Goal: Navigation & Orientation: Understand site structure

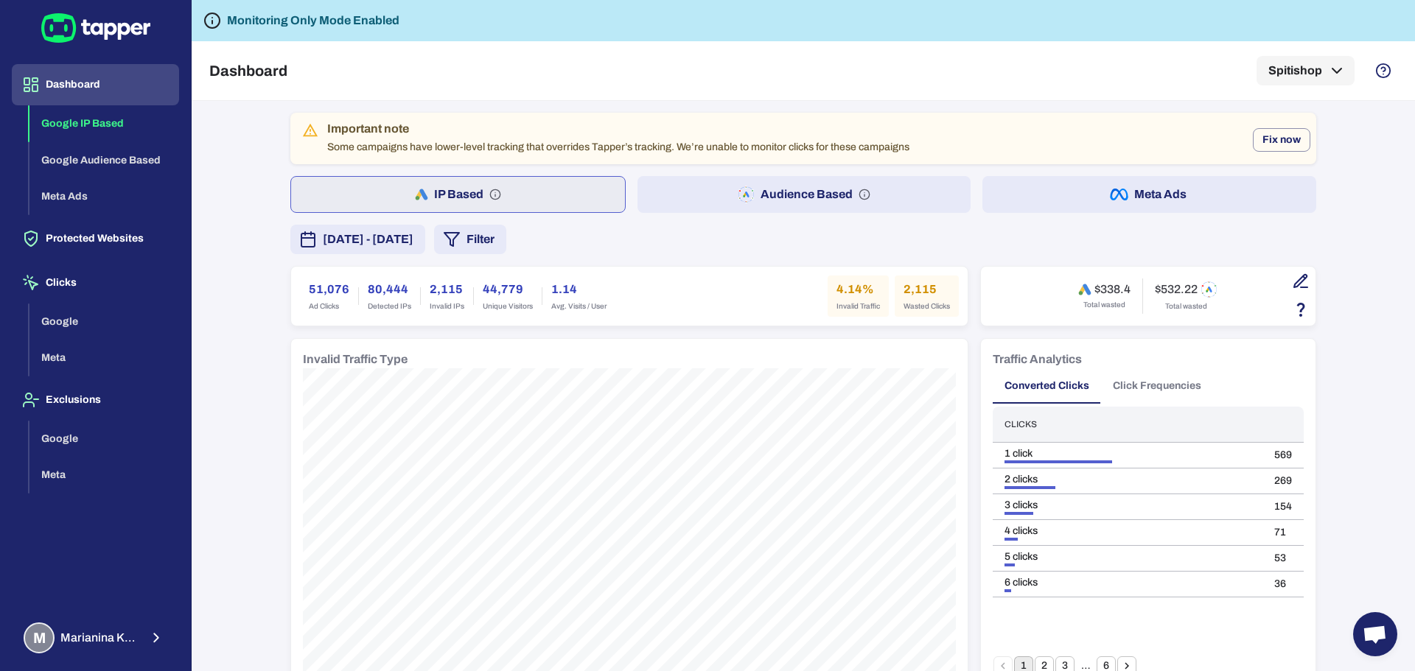
drag, startPoint x: 581, startPoint y: 1, endPoint x: 427, endPoint y: 15, distance: 153.8
click at [239, 136] on div "Important note Some campaigns have lower-level tracking that overrides Tapper’s…" at bounding box center [803, 386] width 1223 height 570
click at [1020, 198] on button "Meta Ads" at bounding box center [1149, 194] width 334 height 37
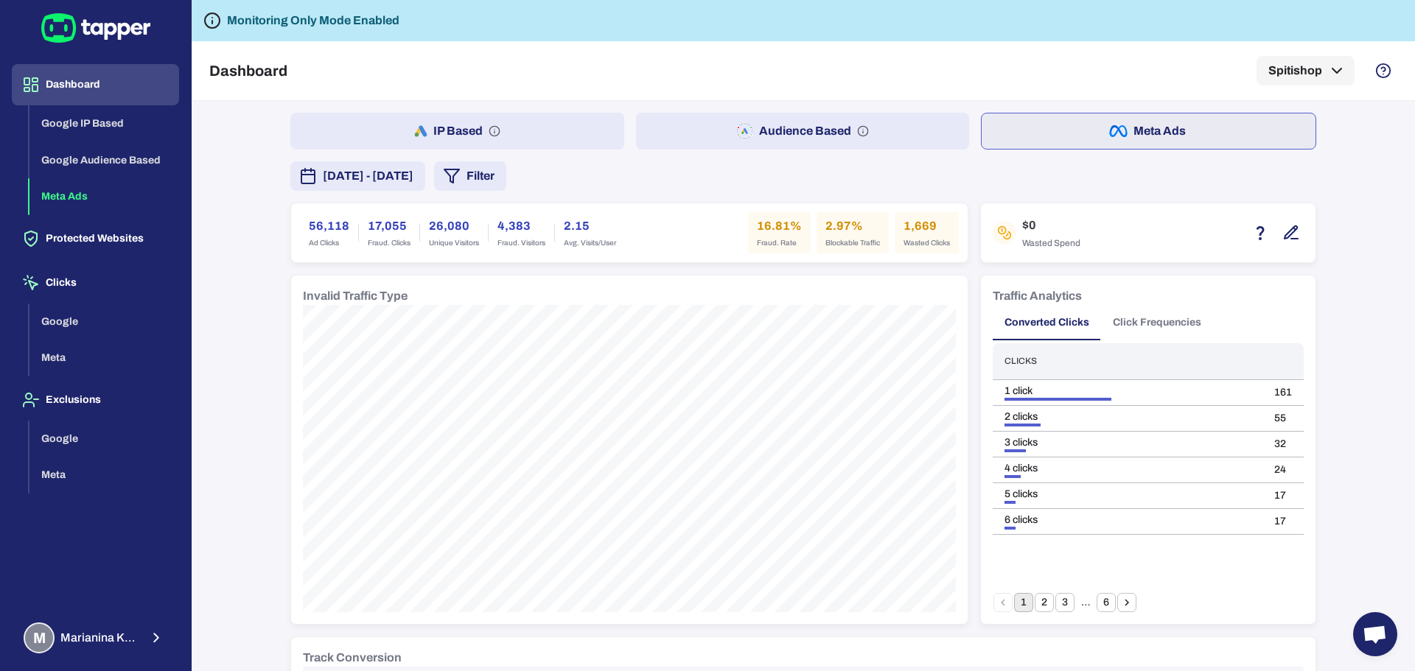
click at [835, 144] on button "Audience Based" at bounding box center [803, 131] width 334 height 37
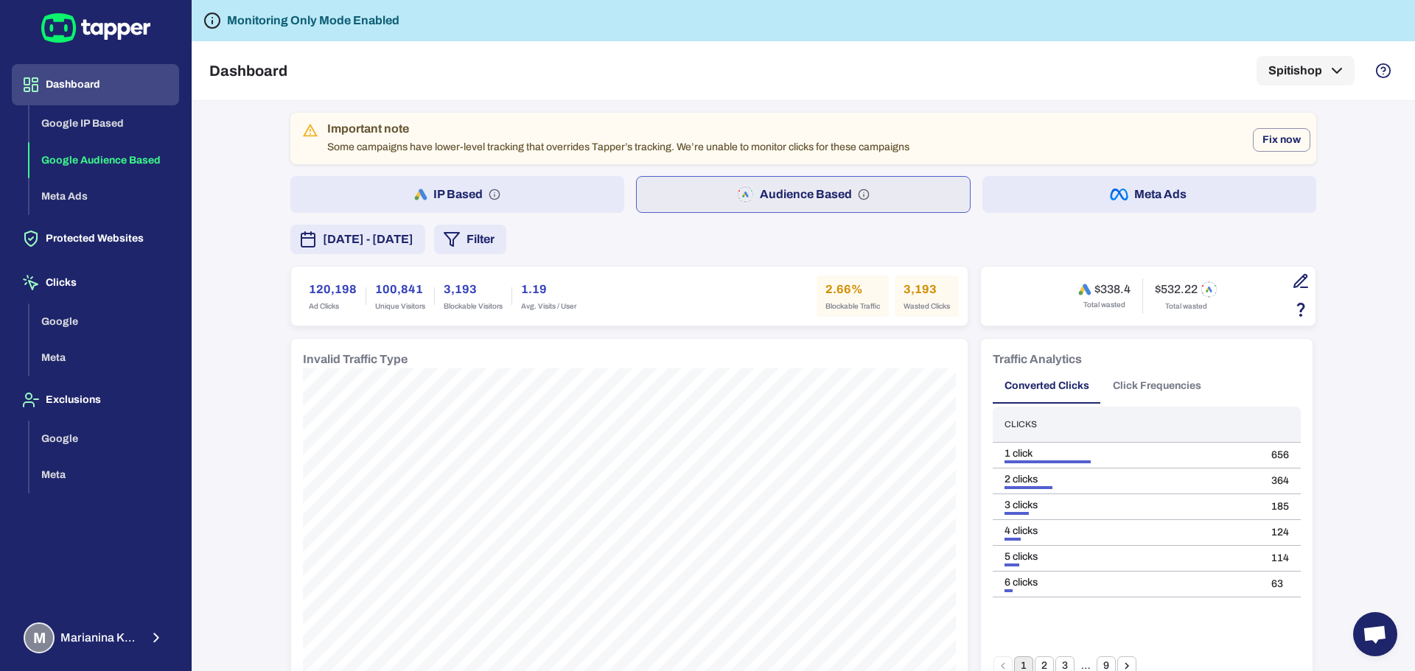
click at [513, 191] on button "IP Based" at bounding box center [457, 194] width 334 height 37
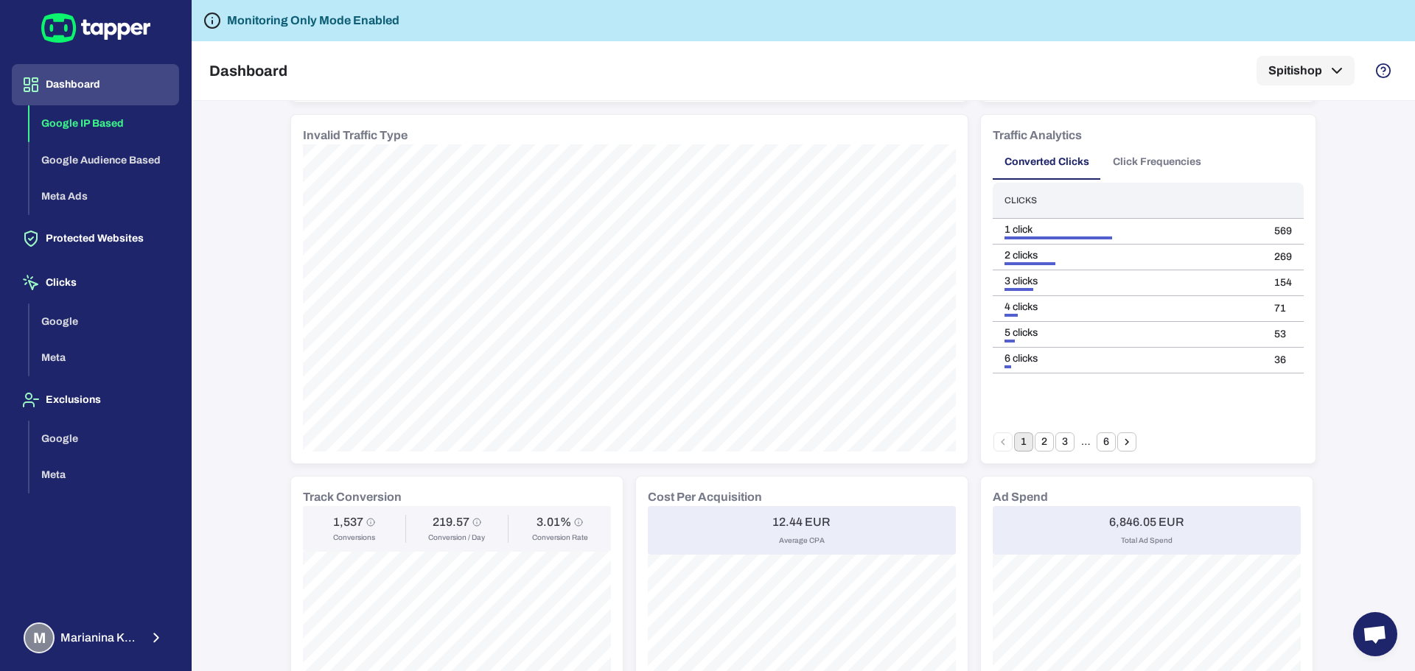
scroll to position [74, 0]
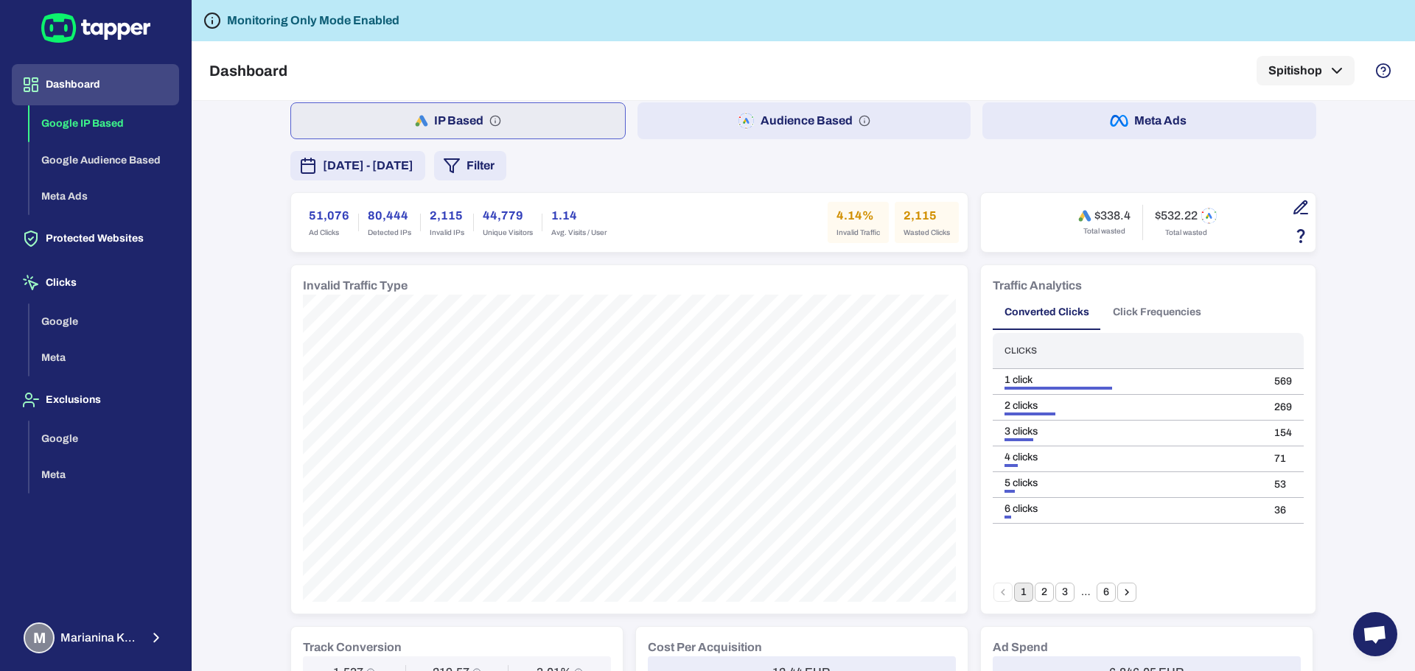
click at [1147, 112] on button "Meta Ads" at bounding box center [1149, 120] width 334 height 37
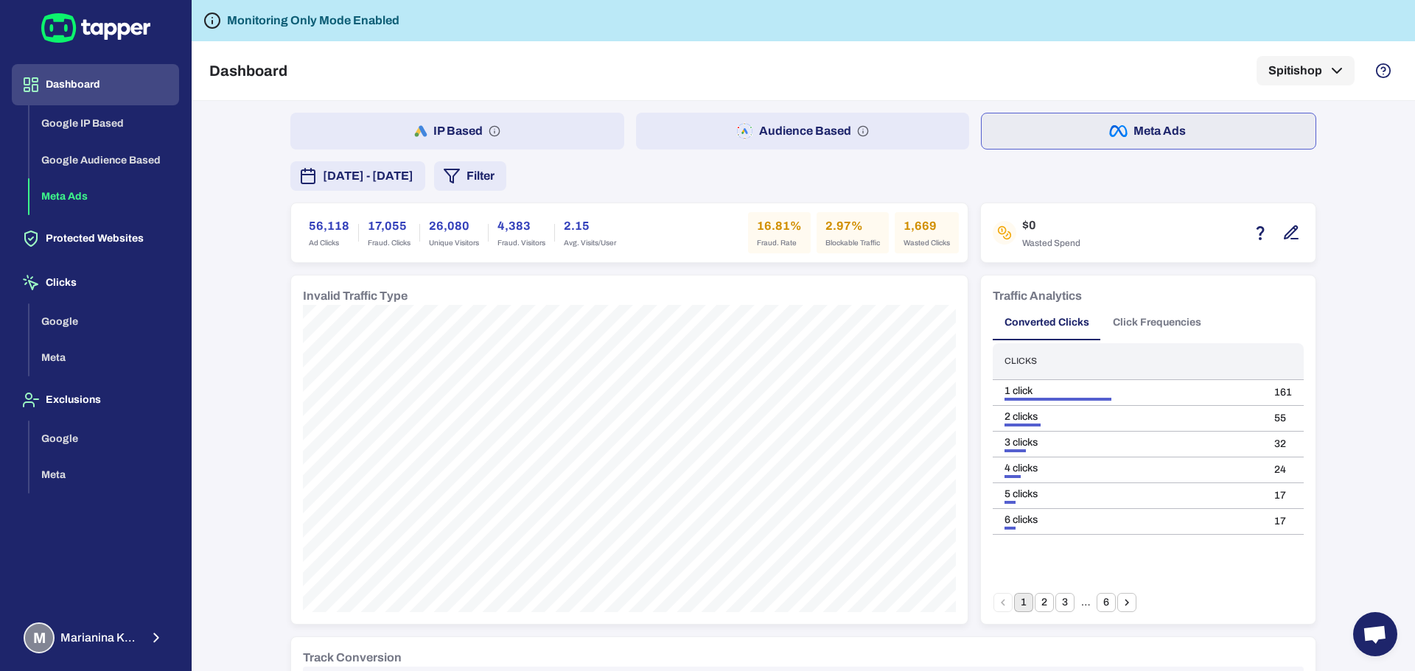
click at [752, 134] on button "Audience Based" at bounding box center [803, 131] width 334 height 37
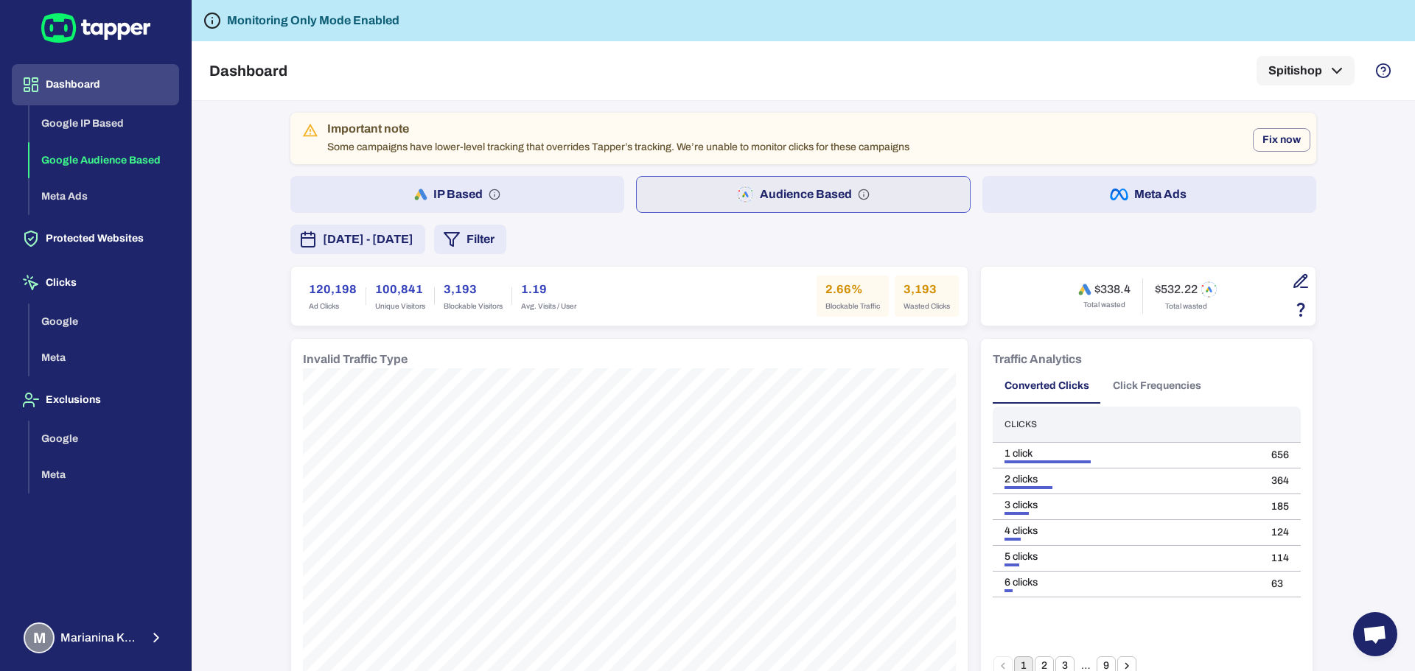
click at [564, 181] on button "IP Based" at bounding box center [457, 194] width 334 height 37
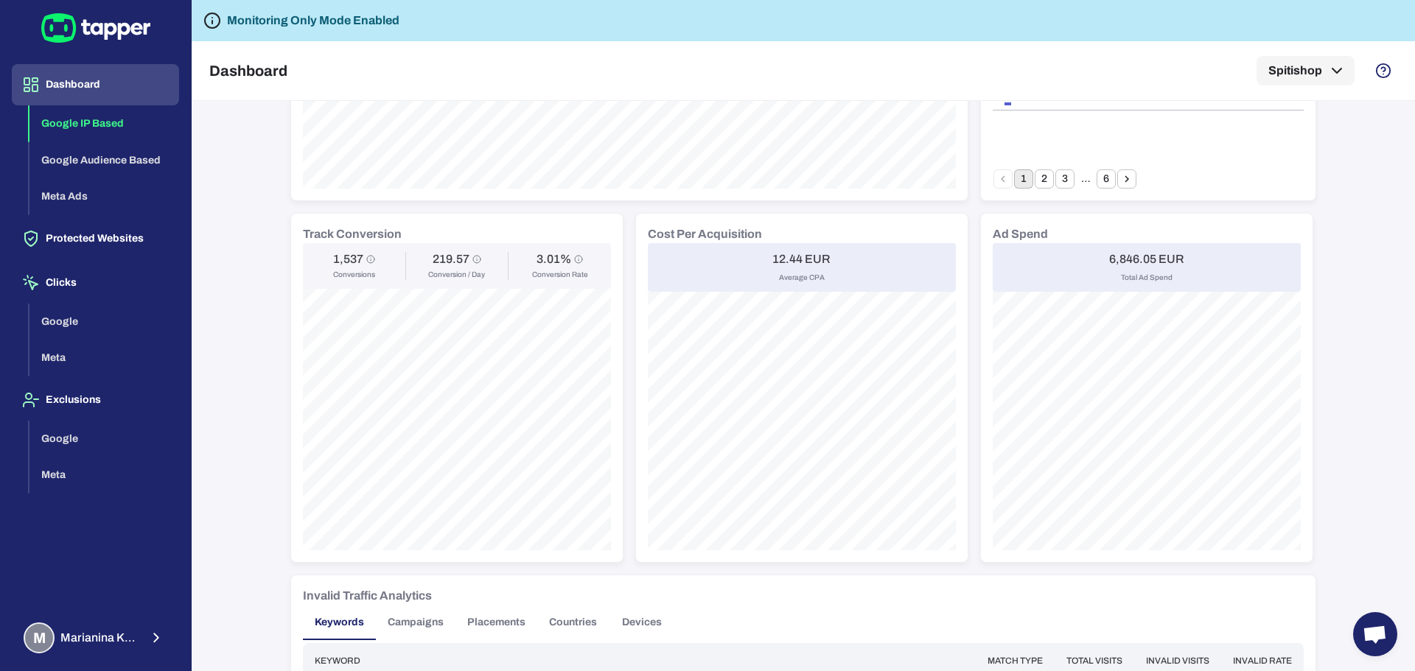
scroll to position [377, 0]
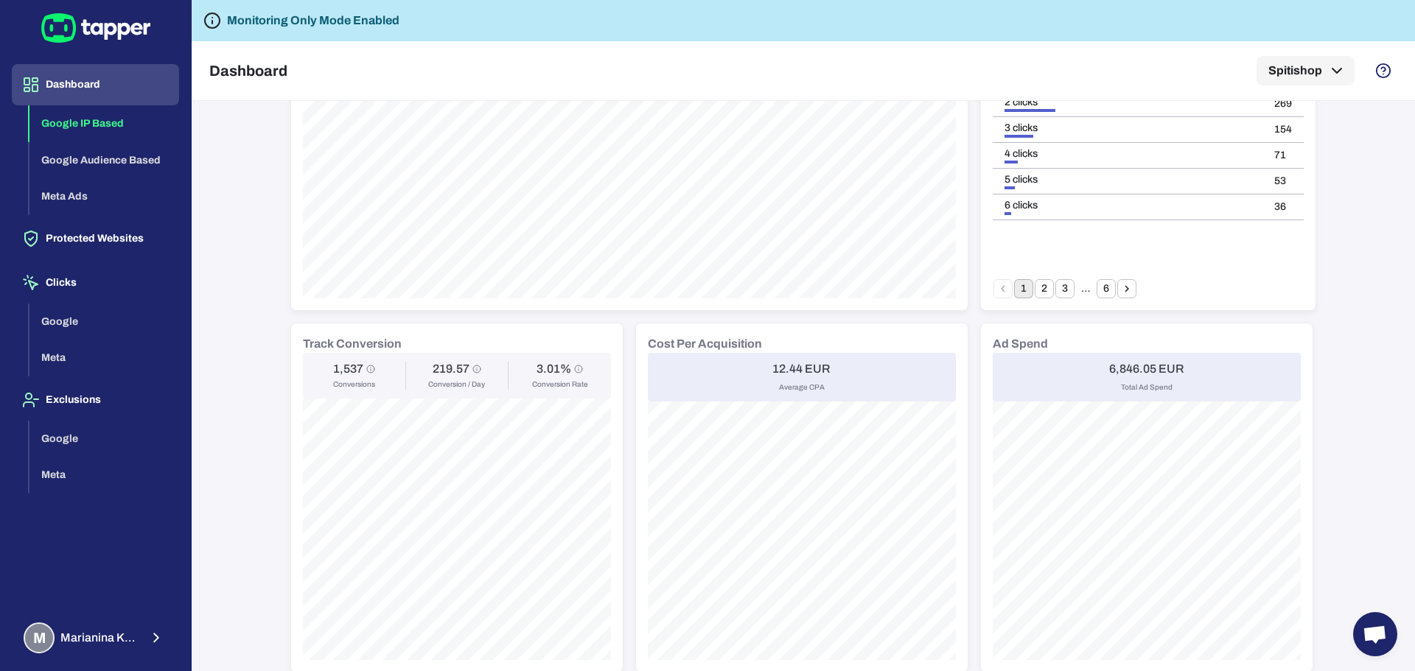
click at [139, 74] on button "Dashboard" at bounding box center [95, 84] width 167 height 41
